Goal: Task Accomplishment & Management: Manage account settings

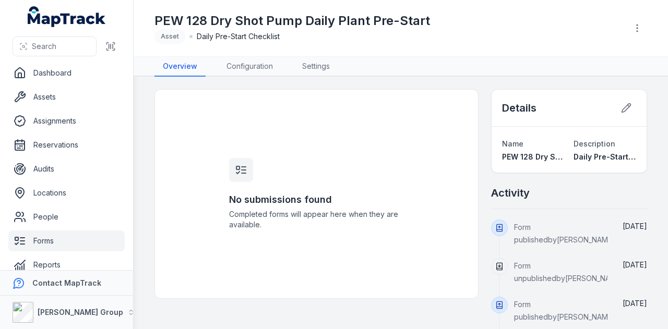
scroll to position [13, 0]
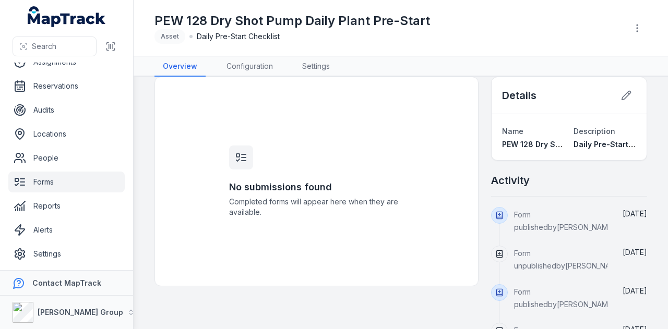
click at [42, 183] on link "Forms" at bounding box center [66, 182] width 116 height 21
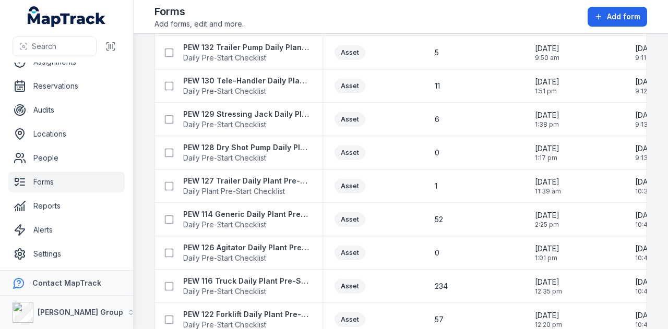
scroll to position [626, 0]
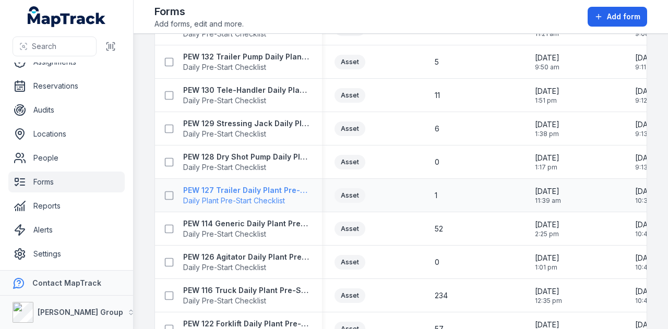
click at [266, 194] on strong "PEW 127 Trailer Daily Plant Pre-Start" at bounding box center [246, 190] width 126 height 10
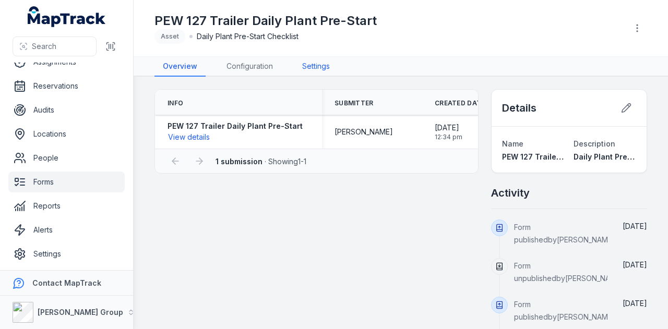
click at [324, 70] on link "Settings" at bounding box center [316, 67] width 44 height 20
click at [267, 59] on link "Configuration" at bounding box center [249, 67] width 63 height 20
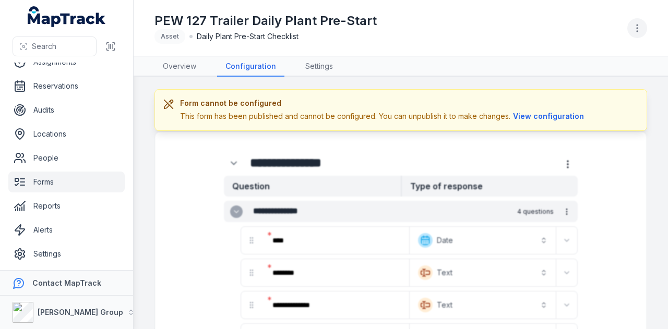
click at [635, 27] on icon "button" at bounding box center [637, 28] width 10 height 10
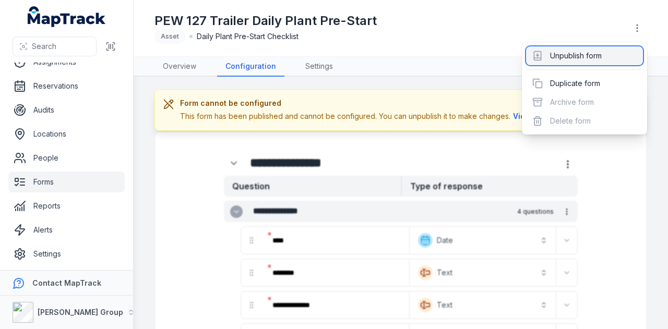
click at [574, 57] on div "Unpublish form" at bounding box center [584, 55] width 117 height 19
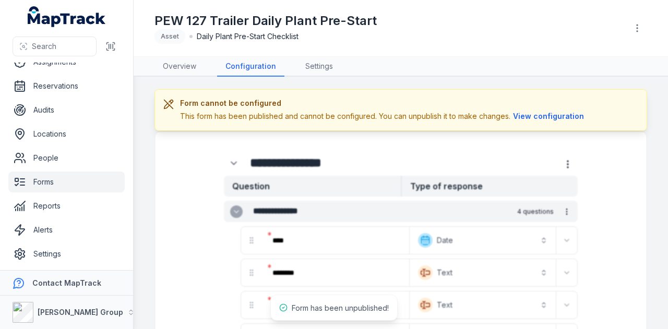
scroll to position [52, 0]
